Goal: Navigation & Orientation: Find specific page/section

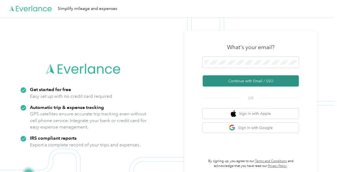
click at [251, 79] on button "Continue with Email / SSO" at bounding box center [251, 80] width 96 height 11
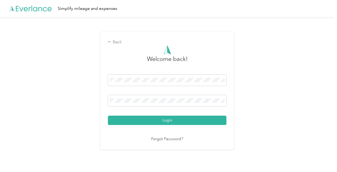
click at [185, 118] on button "Login" at bounding box center [167, 120] width 119 height 9
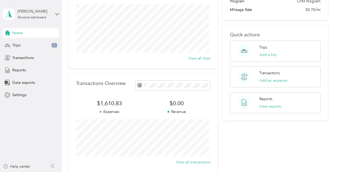
scroll to position [27, 0]
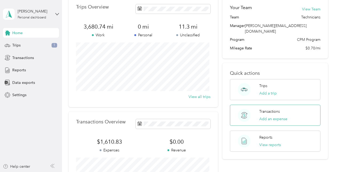
click at [268, 109] on p "Transactions" at bounding box center [269, 112] width 21 height 6
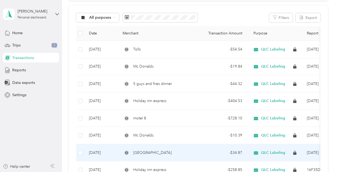
scroll to position [53, 0]
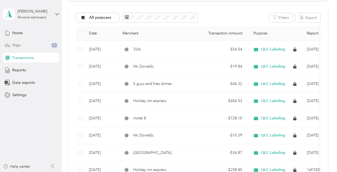
click at [15, 45] on span "Trips" at bounding box center [16, 45] width 8 height 6
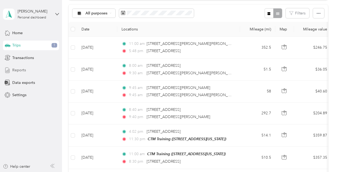
click at [22, 69] on span "Reports" at bounding box center [19, 70] width 14 height 6
